Goal: Communication & Community: Participate in discussion

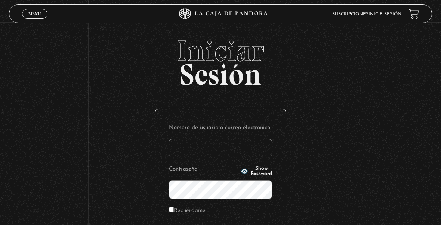
click at [181, 143] on input "Nombre de usuario o correo electrónico" at bounding box center [220, 148] width 103 height 19
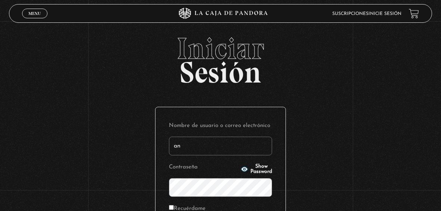
type input "a"
type input "AnaMVF"
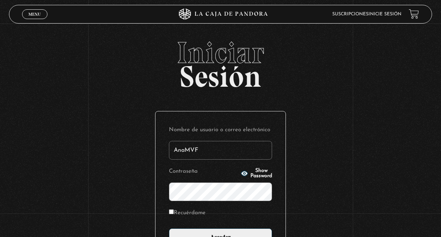
click at [257, 170] on span "Show Password" at bounding box center [261, 173] width 22 height 10
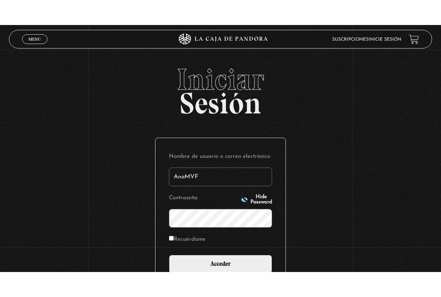
scroll to position [8, 0]
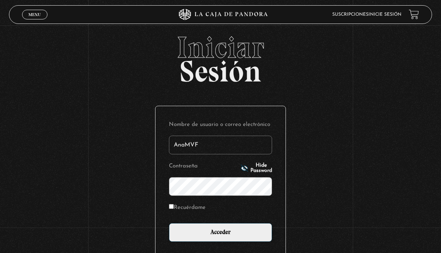
click at [174, 205] on input "Recuérdame" at bounding box center [171, 206] width 5 height 5
checkbox input "true"
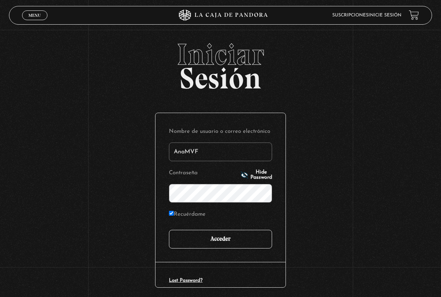
click at [236, 225] on input "Acceder" at bounding box center [220, 239] width 103 height 19
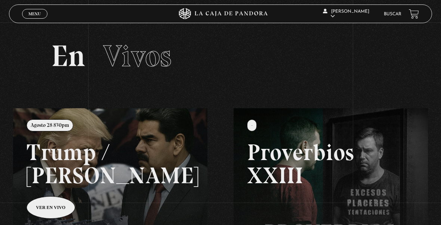
click at [183, 15] on icon at bounding box center [220, 13] width 132 height 11
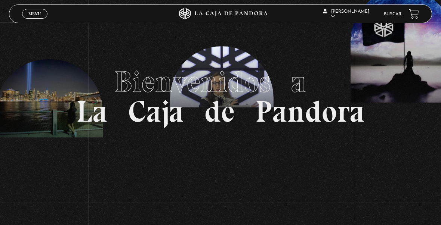
scroll to position [8, 0]
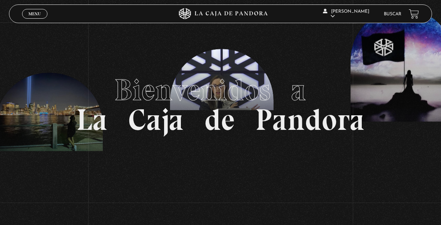
click at [413, 13] on link at bounding box center [414, 14] width 10 height 10
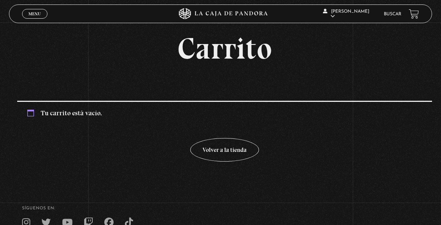
click at [42, 13] on link "Menu Cerrar" at bounding box center [34, 14] width 25 height 10
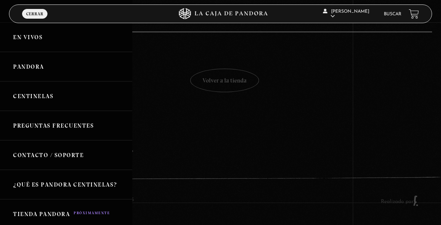
click at [43, 96] on link "Centinelas" at bounding box center [66, 96] width 132 height 30
click at [33, 95] on link "Centinelas" at bounding box center [66, 96] width 132 height 30
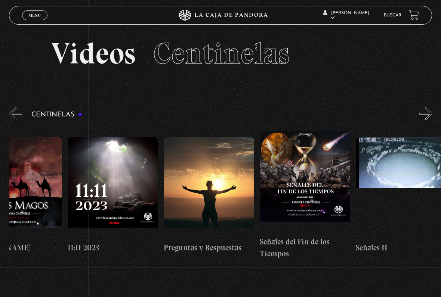
scroll to position [0, 4548]
click at [323, 173] on figure at bounding box center [304, 182] width 90 height 101
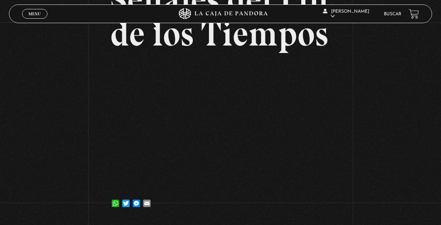
scroll to position [79, 0]
